Goal: Task Accomplishment & Management: Use online tool/utility

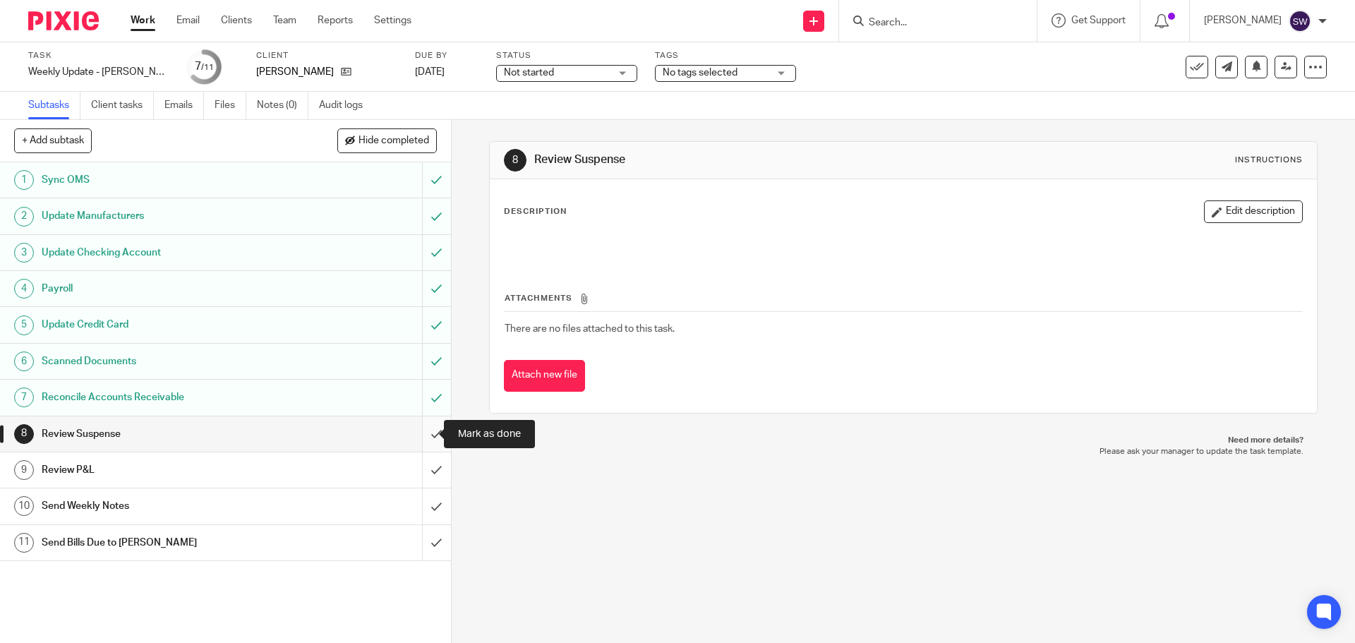
click at [423, 428] on input "submit" at bounding box center [225, 433] width 451 height 35
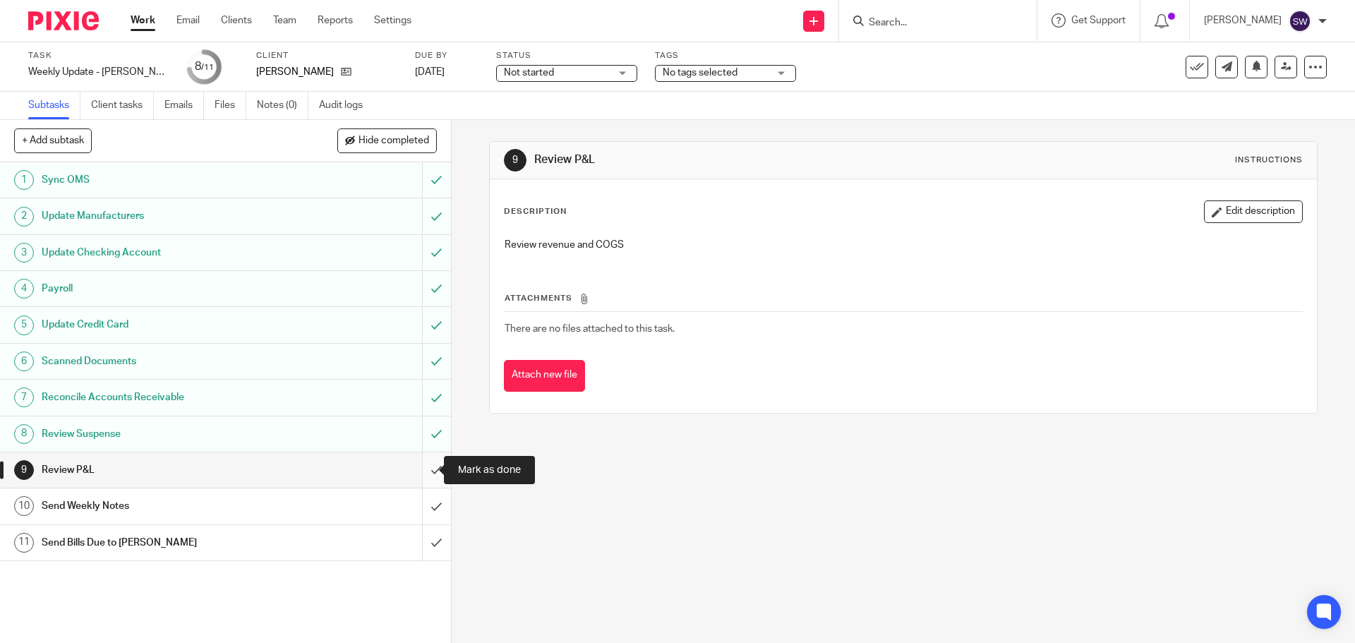
click at [413, 464] on input "submit" at bounding box center [225, 469] width 451 height 35
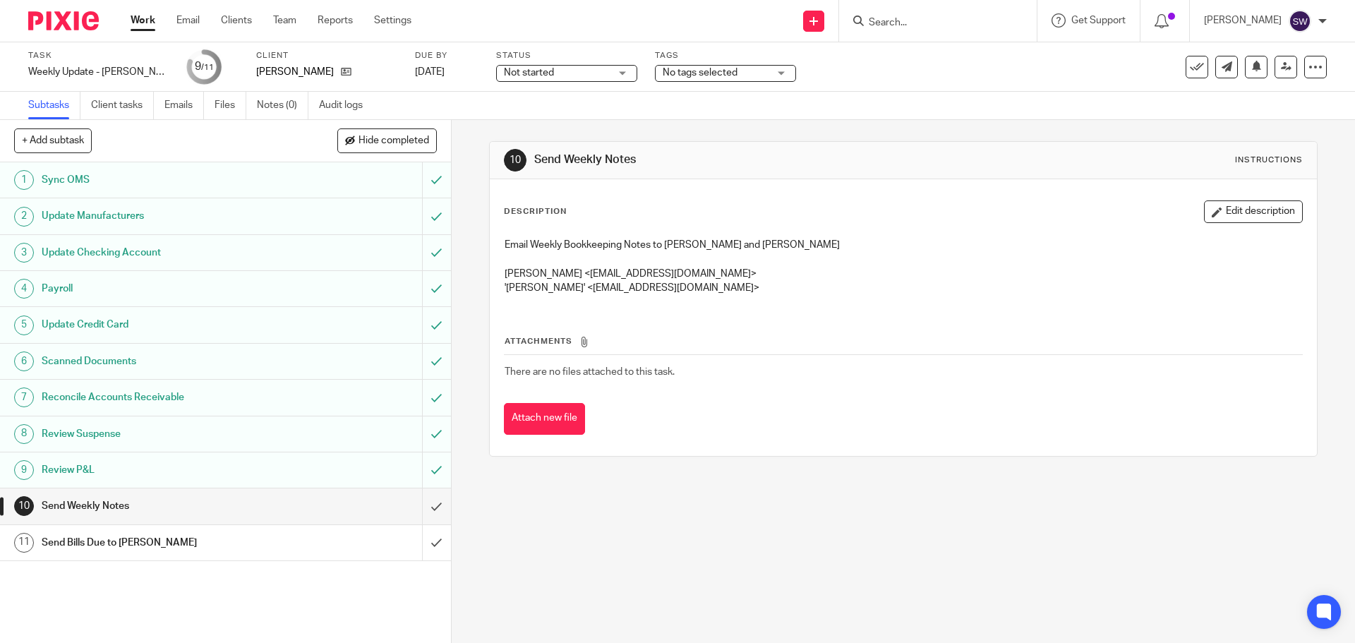
click at [722, 406] on div "Attach new file" at bounding box center [903, 419] width 798 height 32
